Goal: Task Accomplishment & Management: Use online tool/utility

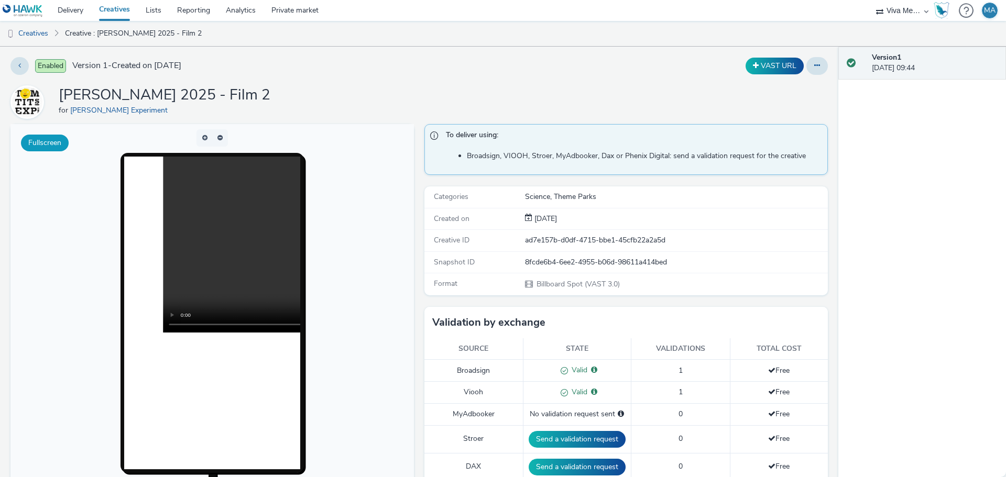
click at [0, 0] on button "Fullscreen" at bounding box center [0, 0] width 0 height 0
